Goal: Information Seeking & Learning: Learn about a topic

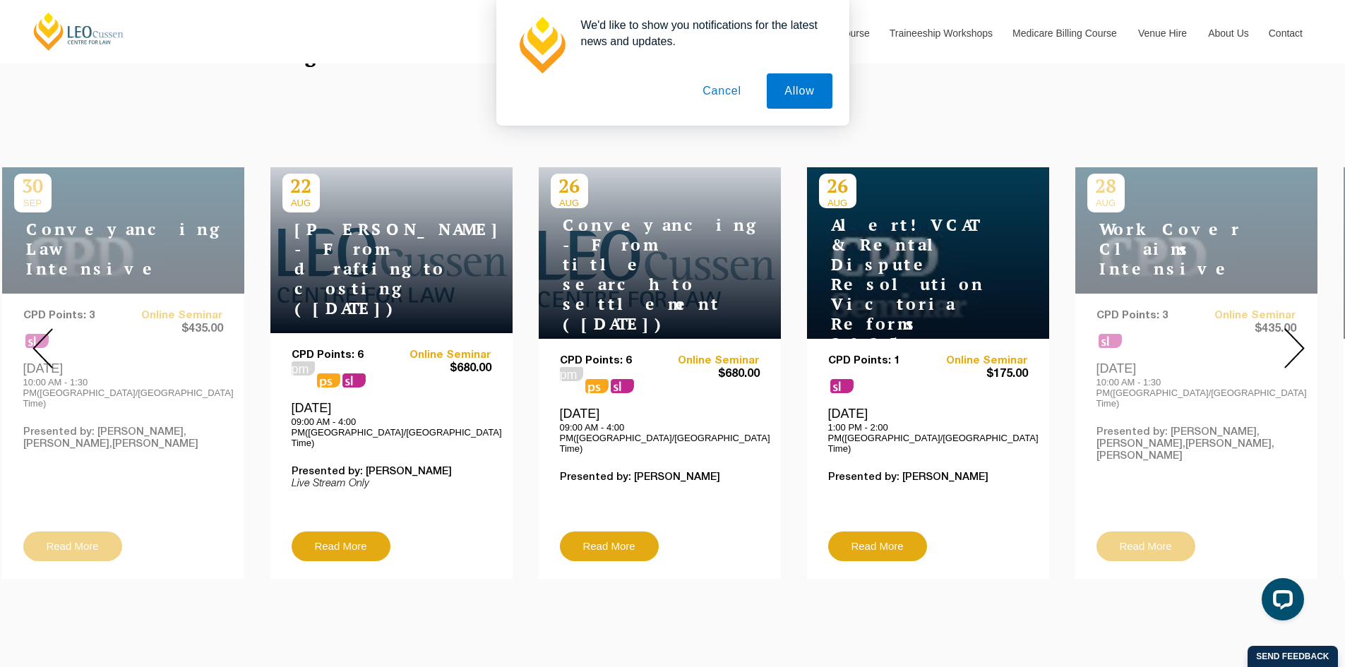
click at [732, 91] on button "Cancel" at bounding box center [722, 90] width 74 height 35
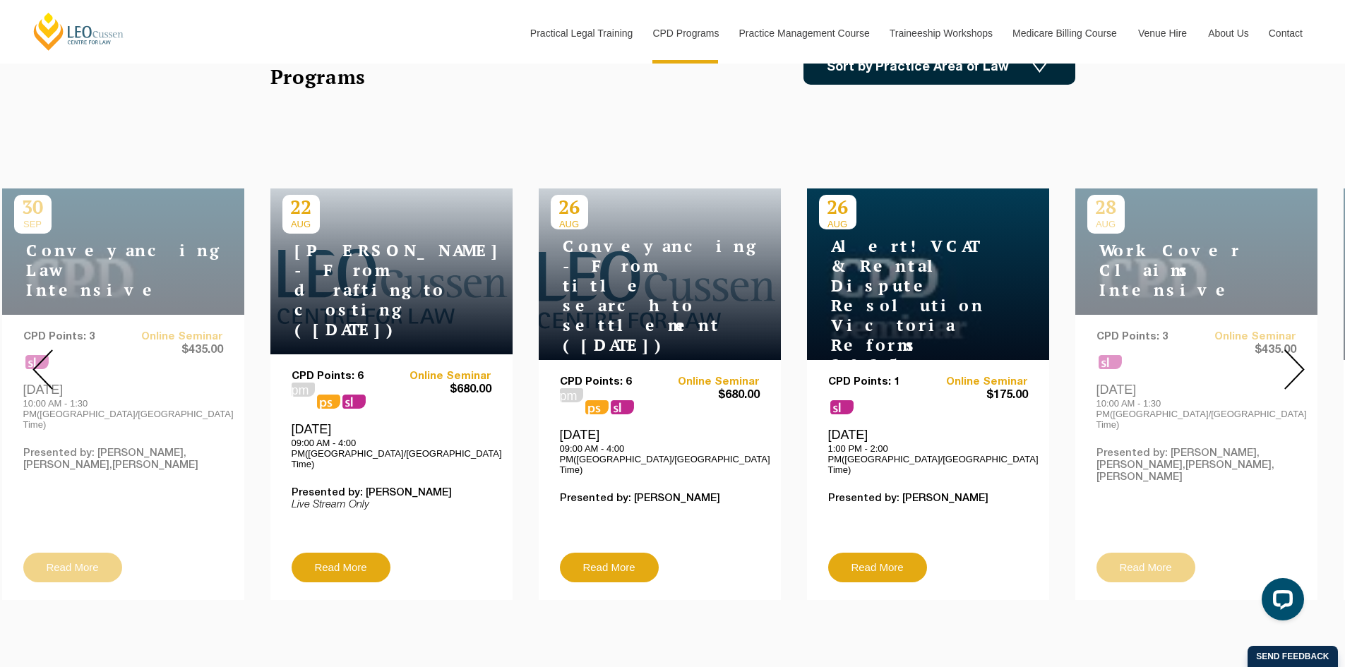
scroll to position [458, 0]
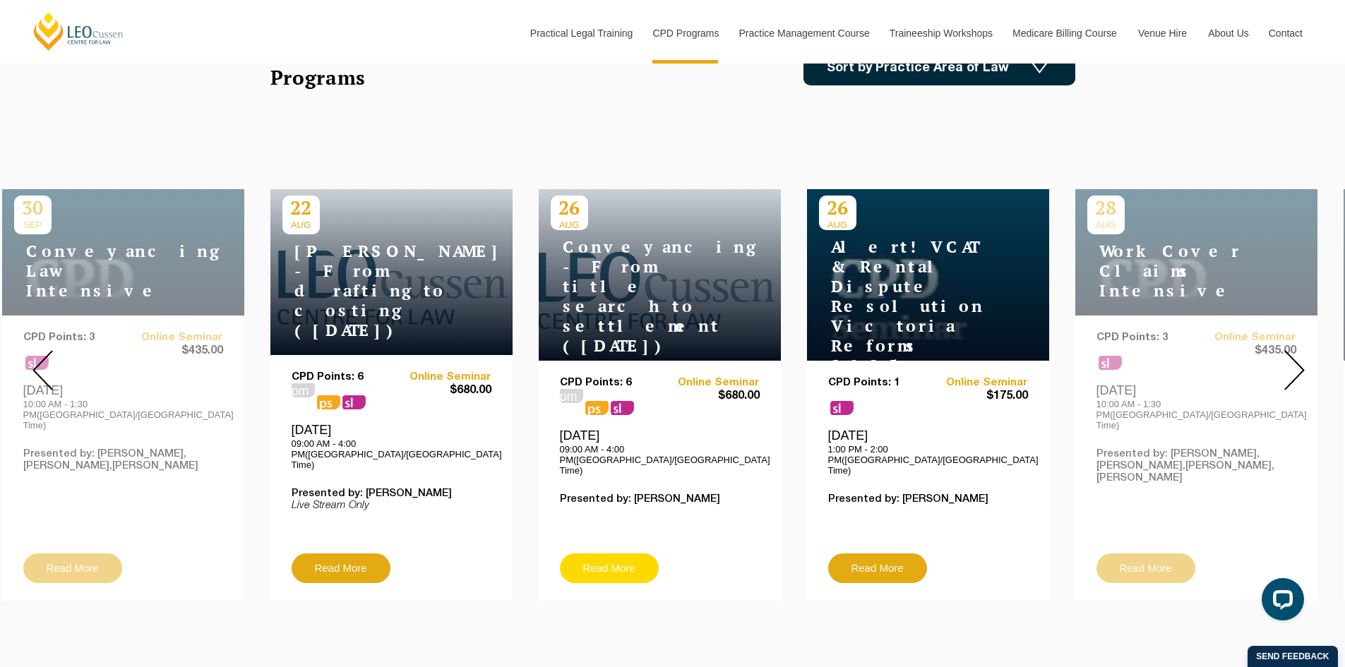
click at [621, 554] on link "Read More" at bounding box center [609, 569] width 99 height 30
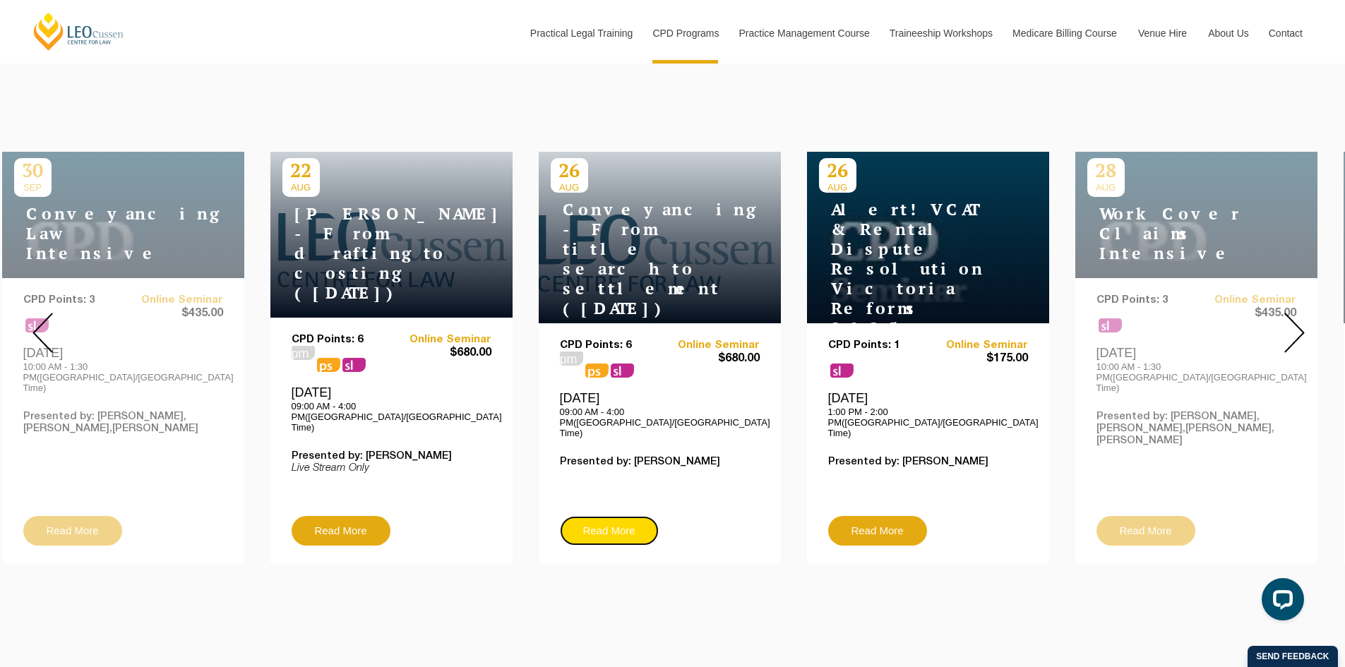
scroll to position [500, 0]
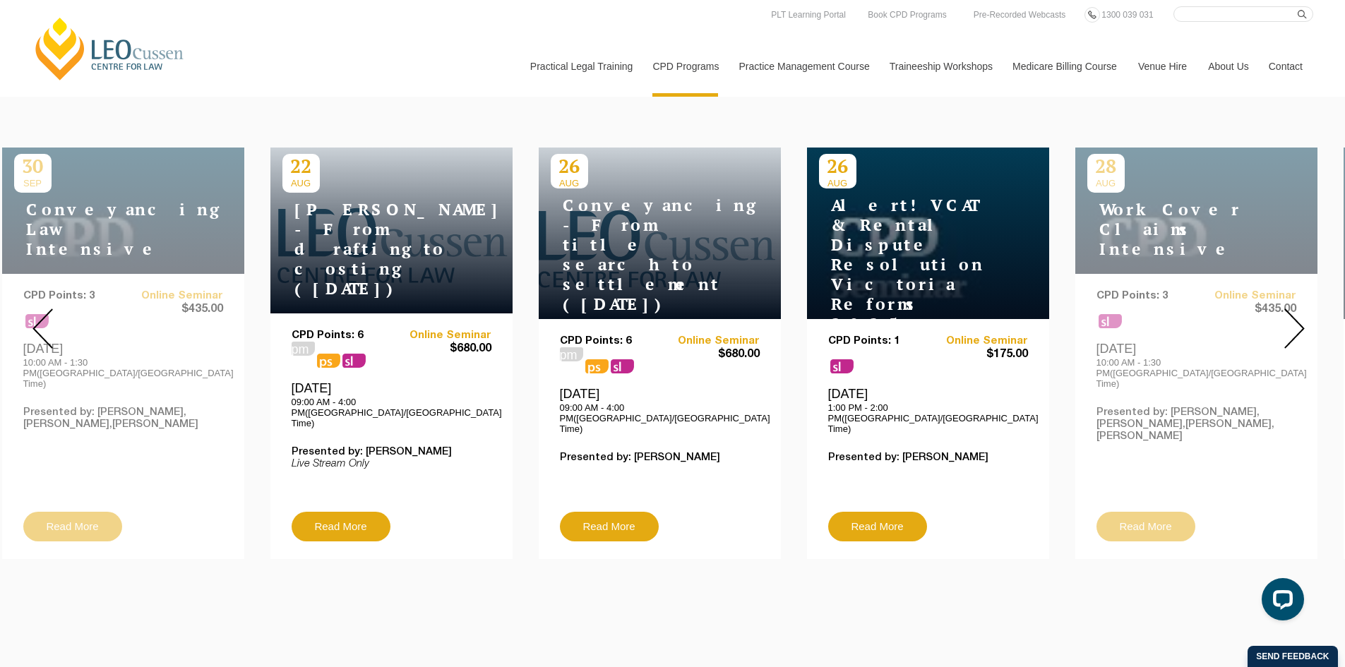
click at [1291, 309] on img at bounding box center [1295, 329] width 20 height 40
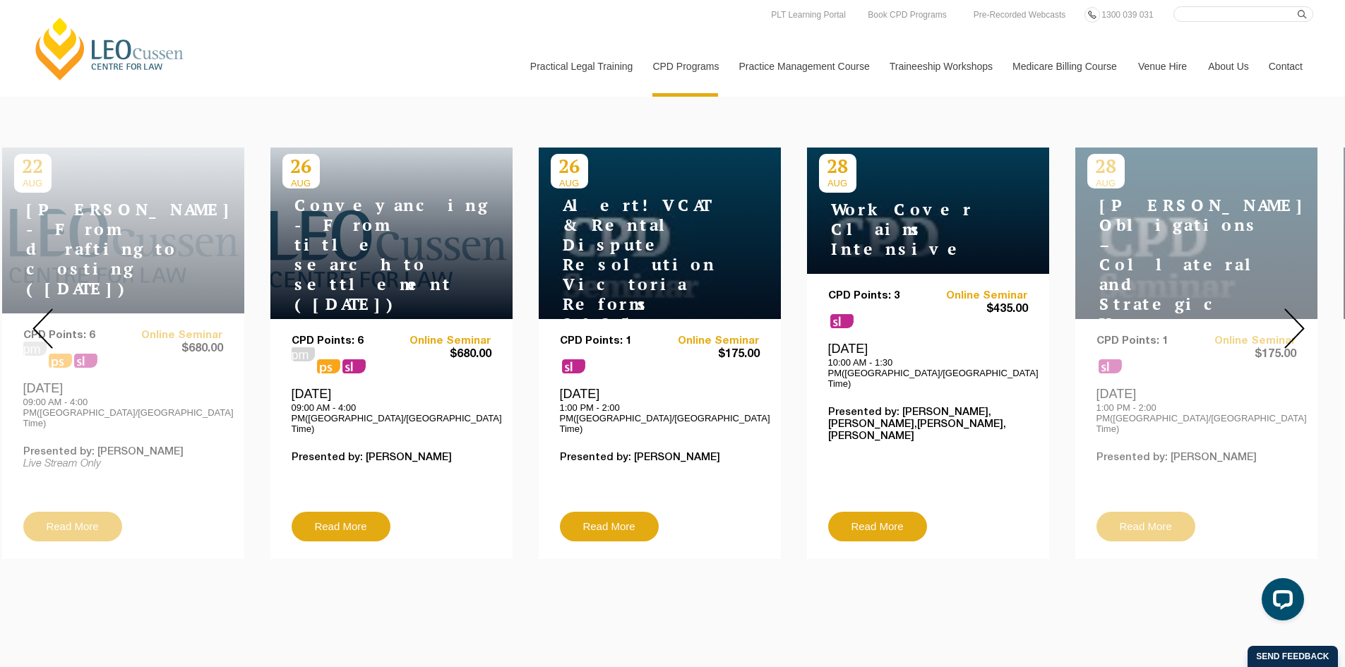
click at [1290, 332] on img at bounding box center [1295, 329] width 20 height 40
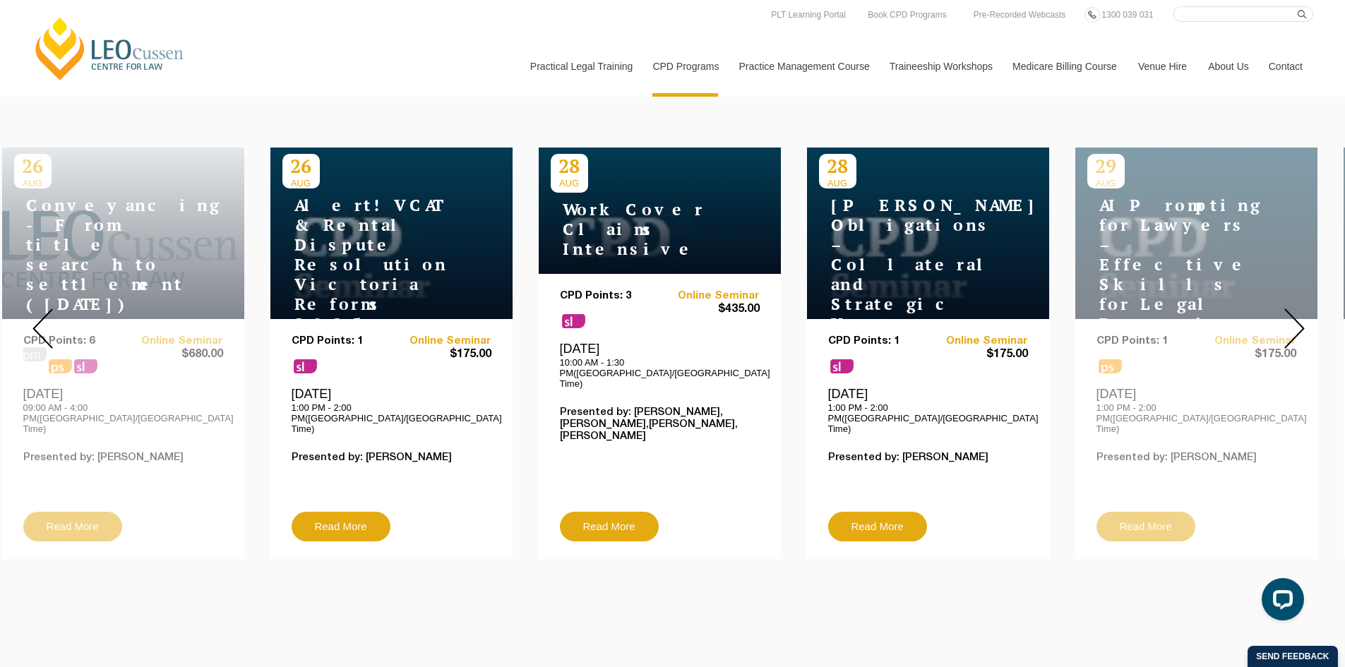
click at [1290, 332] on img at bounding box center [1295, 329] width 20 height 40
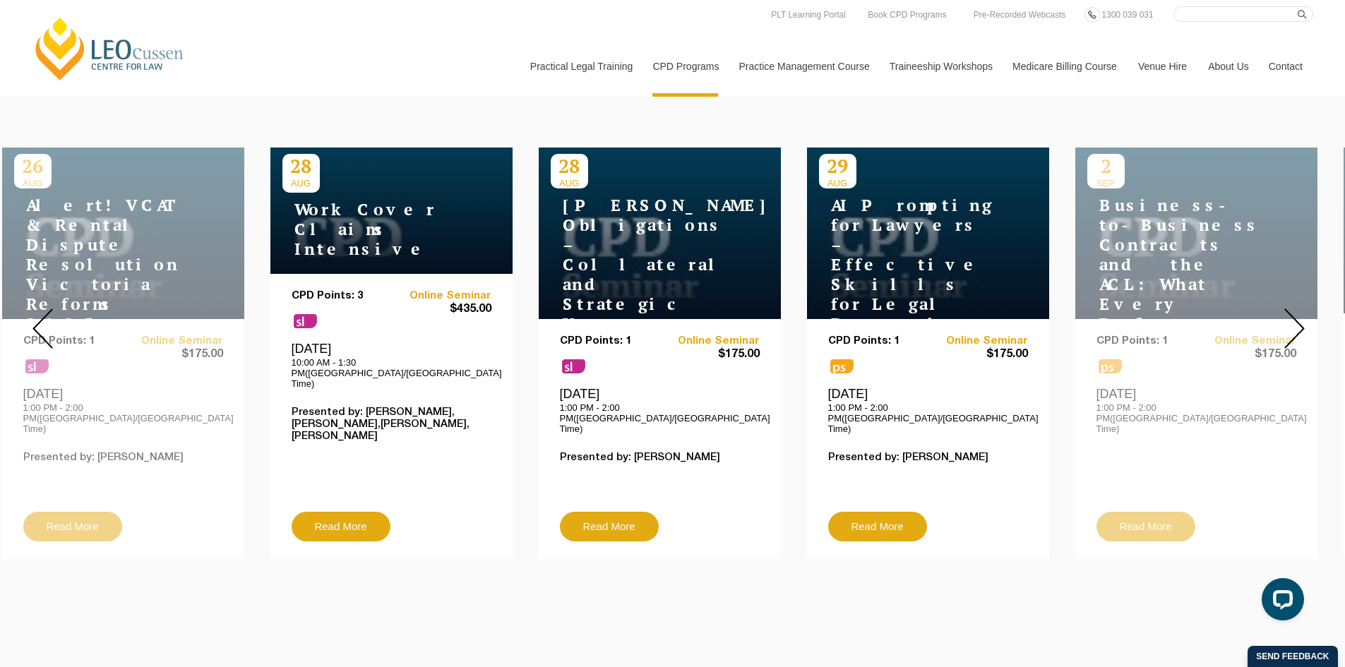
click at [1290, 332] on img at bounding box center [1295, 329] width 20 height 40
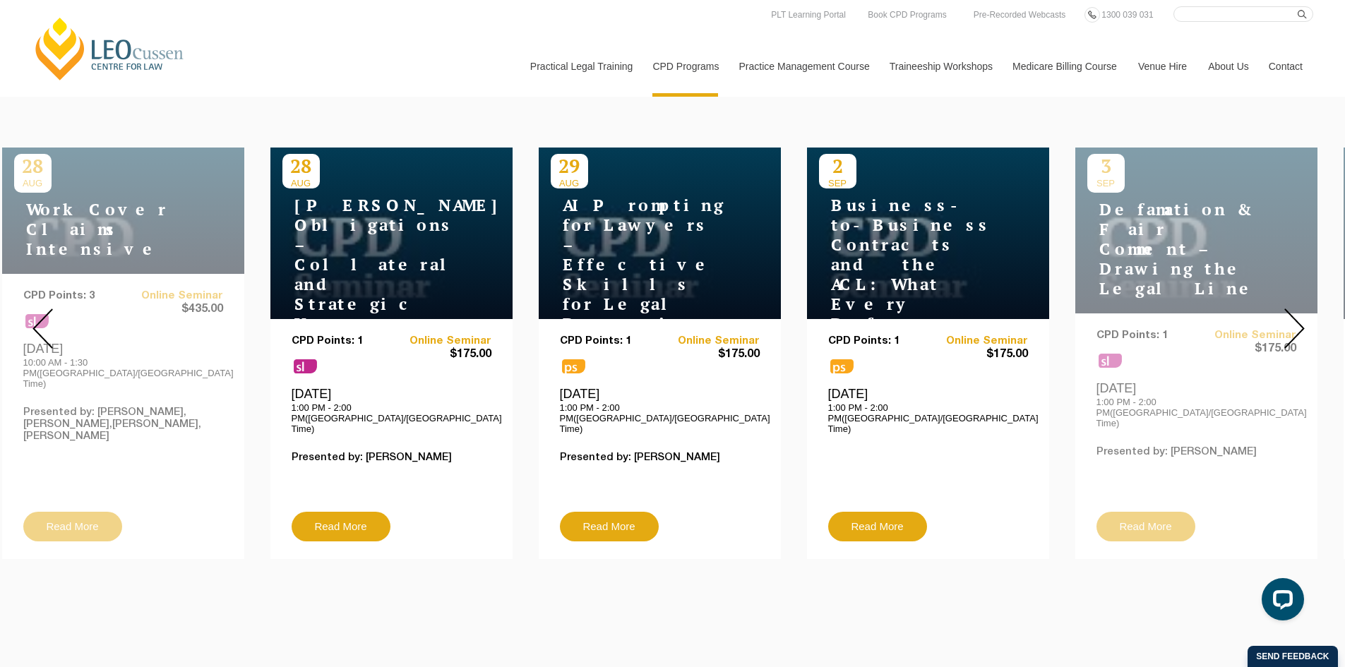
click at [1290, 332] on img at bounding box center [1295, 329] width 20 height 40
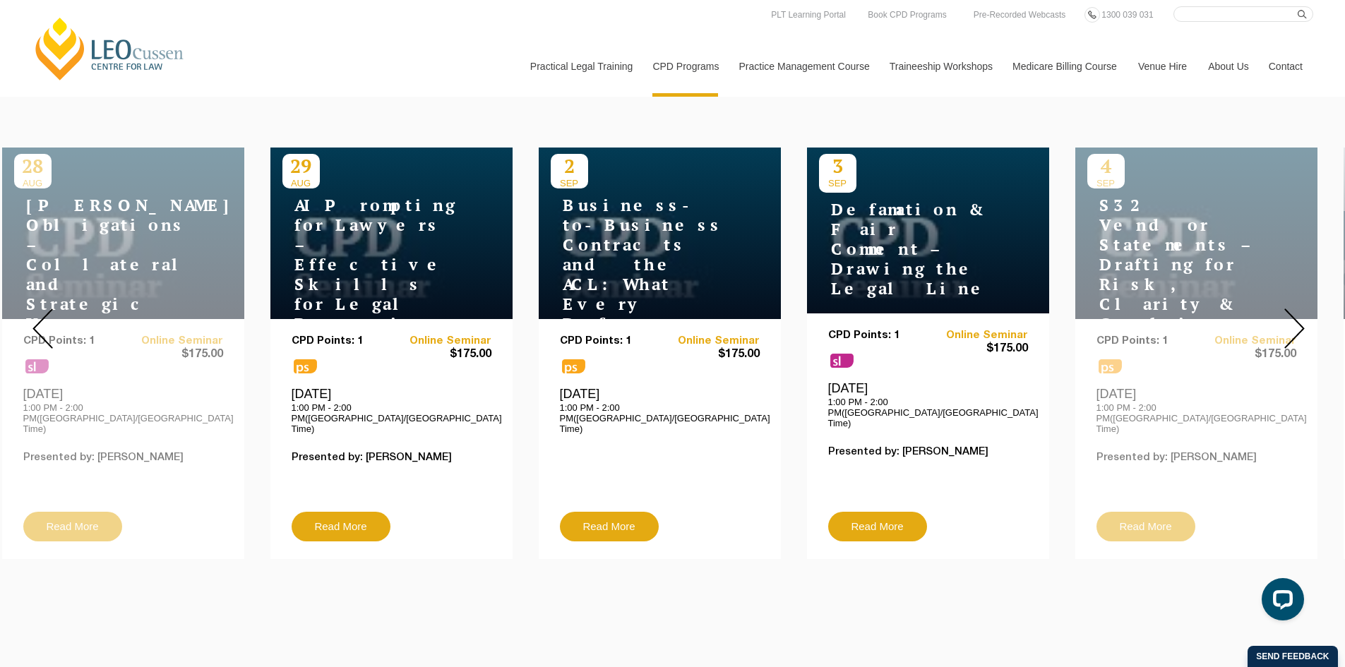
click at [1290, 332] on img at bounding box center [1295, 329] width 20 height 40
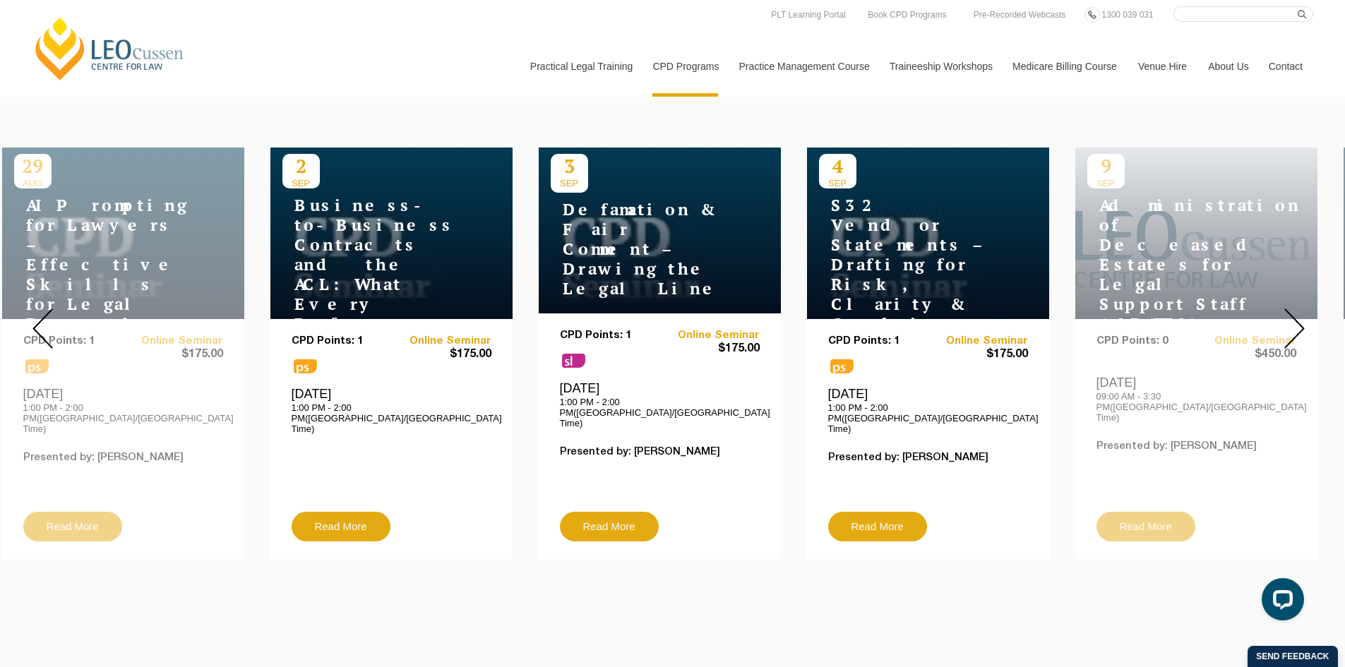
click at [1290, 332] on img at bounding box center [1295, 329] width 20 height 40
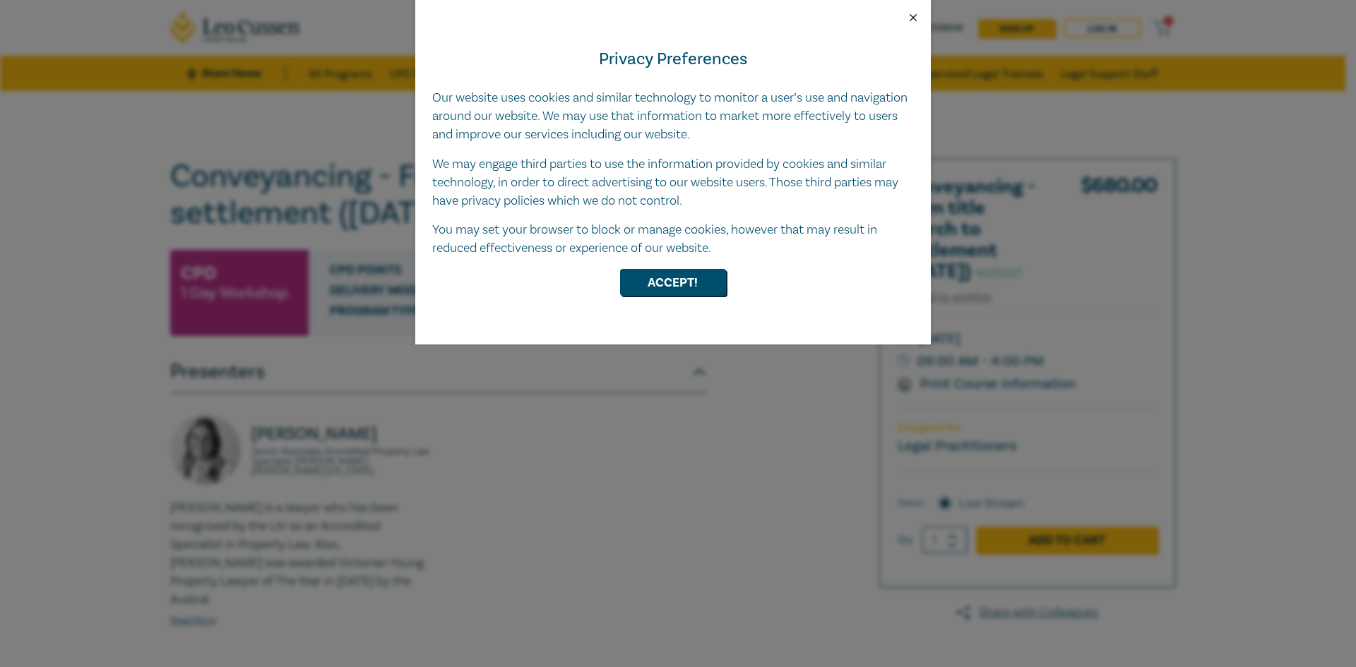
click at [909, 13] on button "Close" at bounding box center [913, 17] width 13 height 13
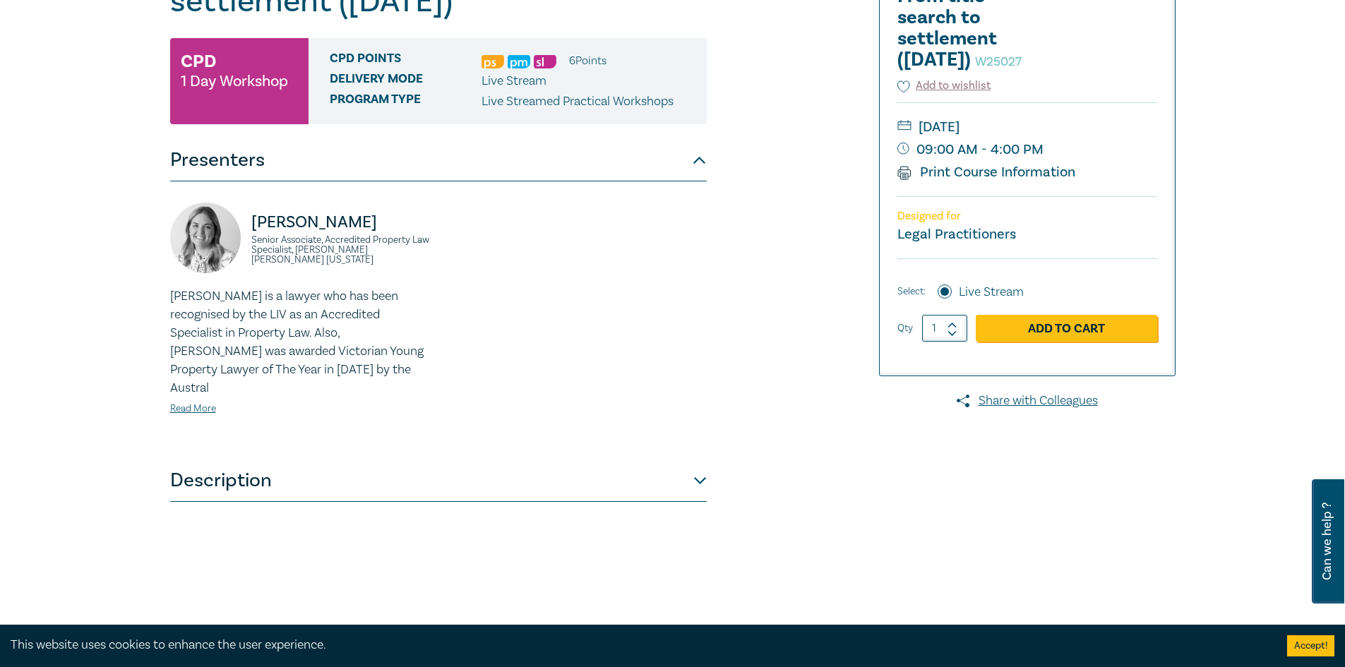
scroll to position [211, 0]
click at [347, 460] on button "Description" at bounding box center [438, 481] width 537 height 42
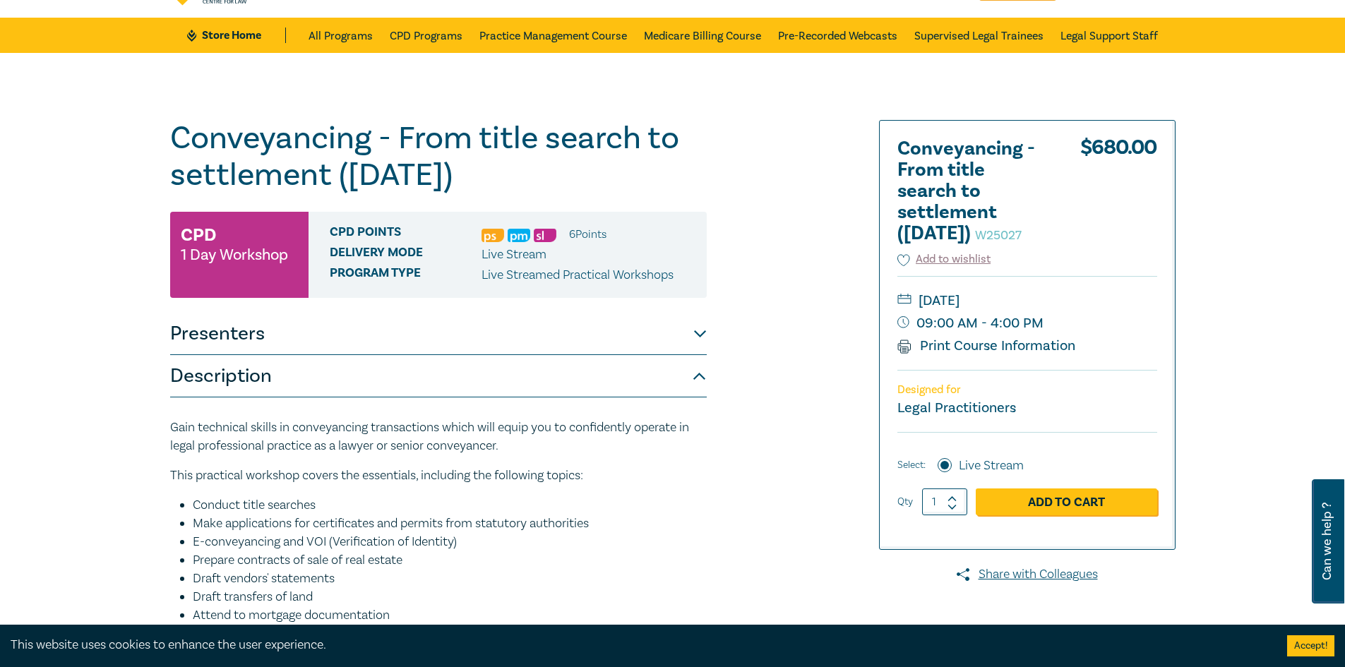
scroll to position [0, 0]
